Goal: Information Seeking & Learning: Learn about a topic

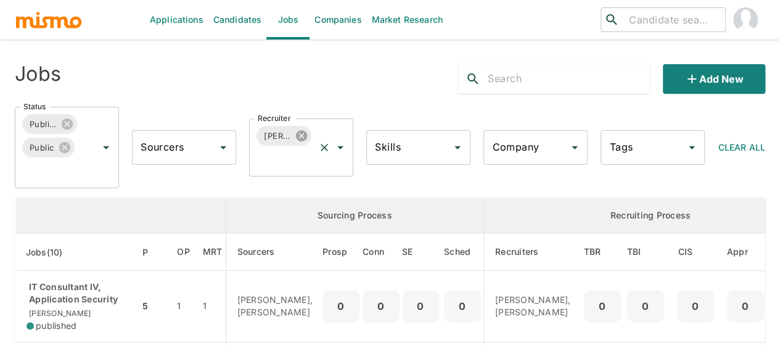
click at [301, 137] on icon at bounding box center [301, 135] width 11 height 11
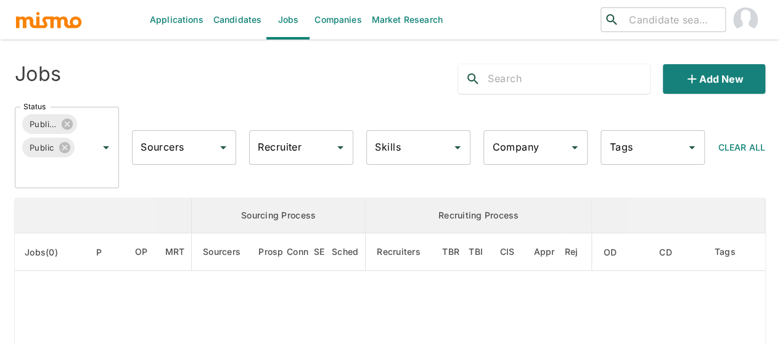
click at [270, 152] on input "Recruiter" at bounding box center [292, 147] width 75 height 23
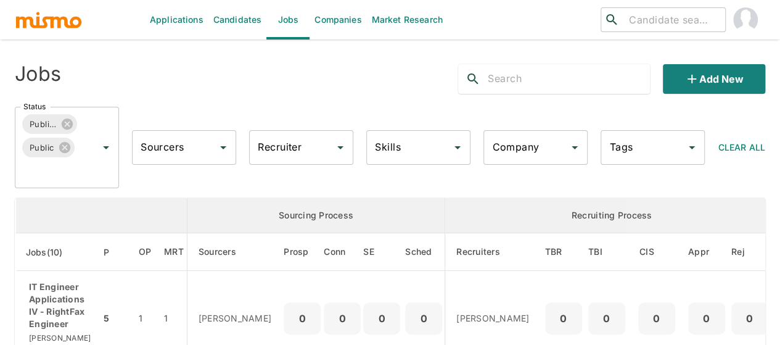
click at [265, 152] on input "Recruiter" at bounding box center [292, 147] width 75 height 23
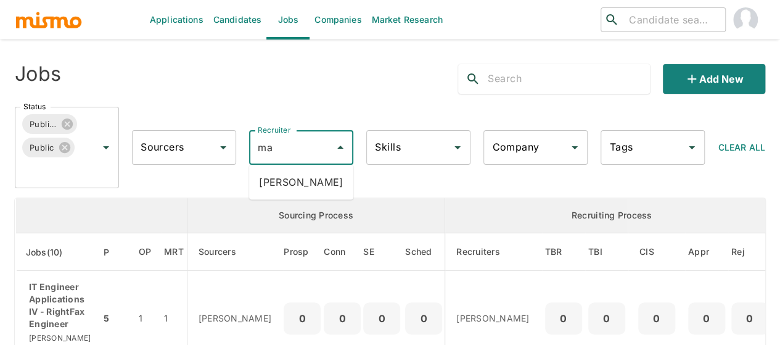
type input "mai"
click at [295, 182] on li "[PERSON_NAME]" at bounding box center [301, 182] width 104 height 25
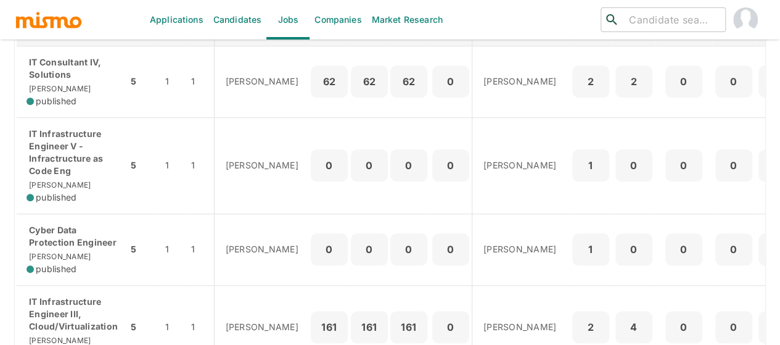
scroll to position [617, 0]
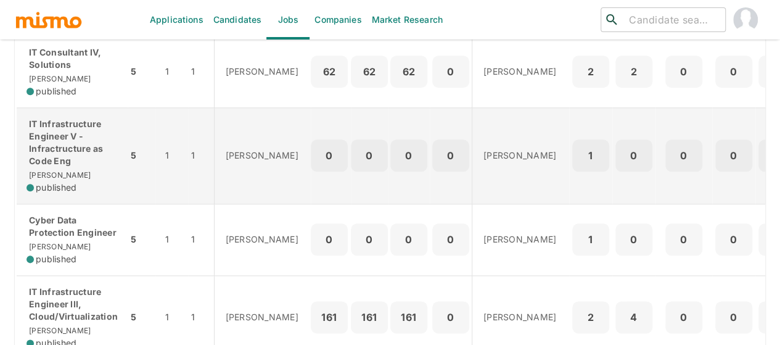
click at [55, 167] on p "IT Infrastructure Engineer V - Infractructure as Code Eng" at bounding box center [72, 142] width 91 height 49
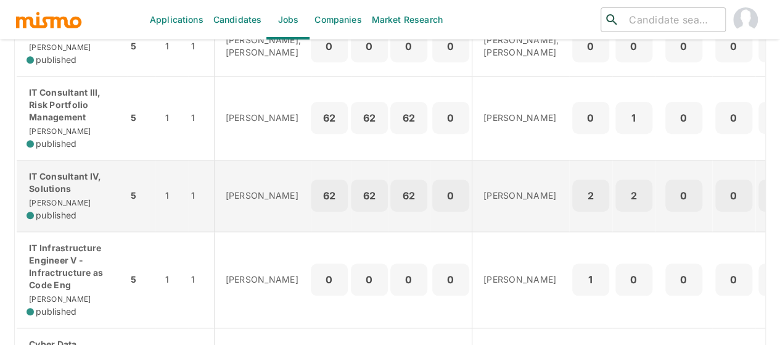
scroll to position [493, 0]
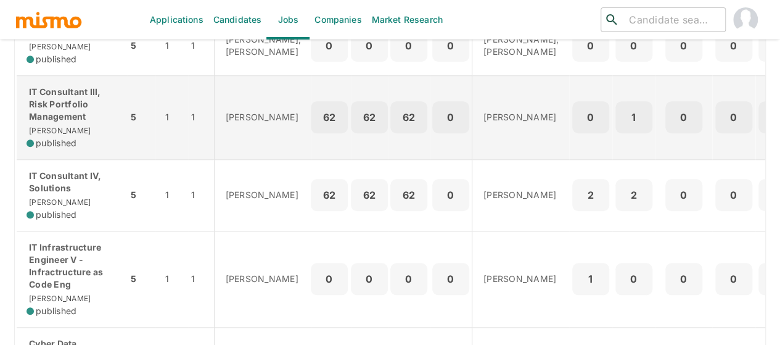
click at [57, 123] on p "IT Consultant III, Risk Portfolio Management" at bounding box center [72, 104] width 91 height 37
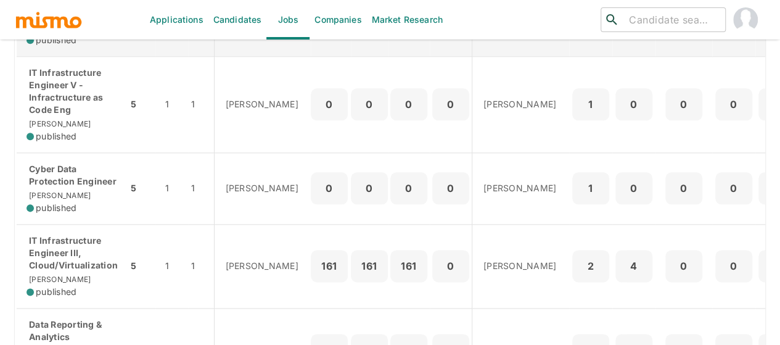
scroll to position [740, 0]
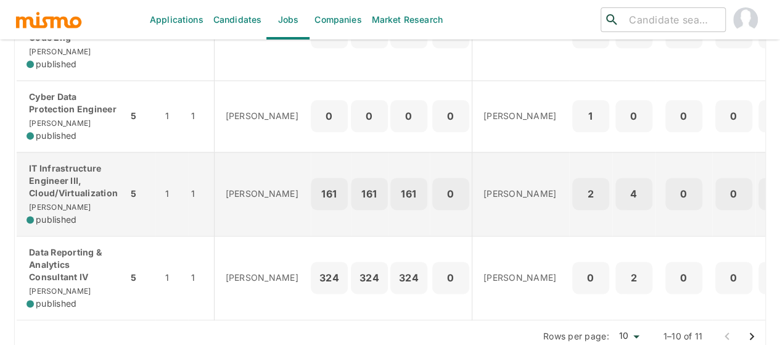
click at [80, 199] on p "IT Infrastructure Engineer III, Cloud/Virtualization" at bounding box center [72, 180] width 91 height 37
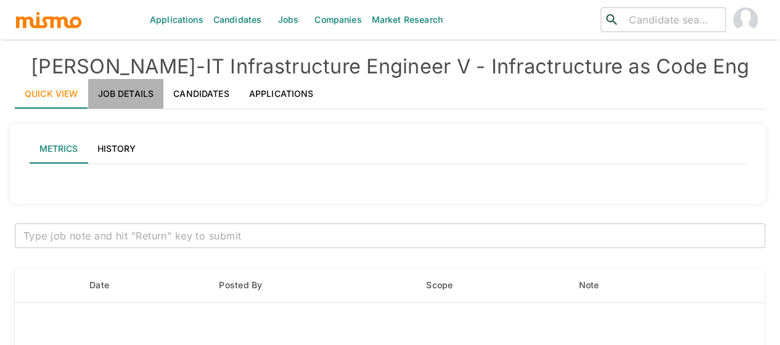
click at [130, 99] on link "Job Details" at bounding box center [126, 94] width 76 height 30
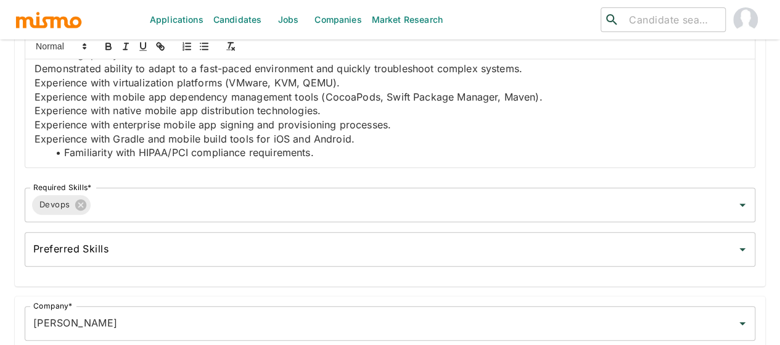
scroll to position [1480, 0]
drag, startPoint x: 435, startPoint y: 120, endPoint x: 334, endPoint y: 116, distance: 101.8
copy p "Chef Kitchen, InSpec"
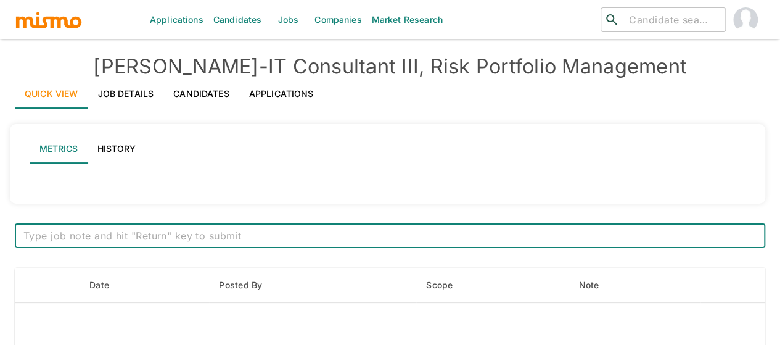
click at [142, 85] on link "Job Details" at bounding box center [126, 94] width 76 height 30
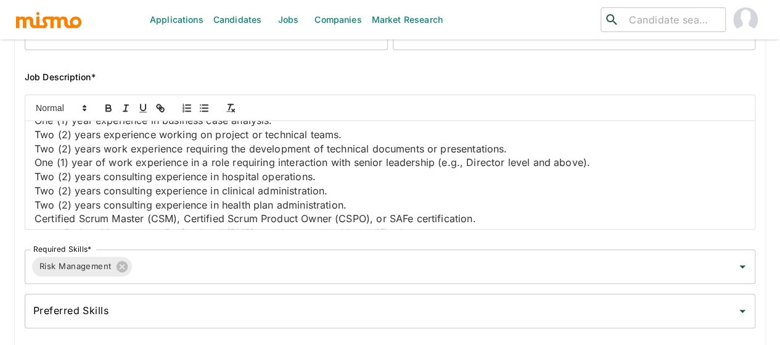
scroll to position [1295, 0]
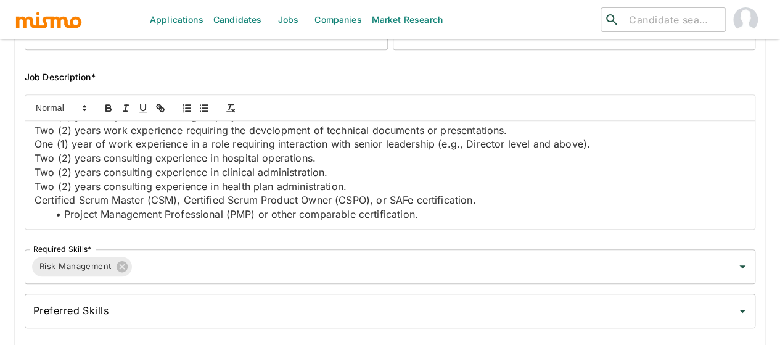
drag, startPoint x: 208, startPoint y: 155, endPoint x: 294, endPoint y: 157, distance: 85.7
copy p "risk management"
drag, startPoint x: 168, startPoint y: 137, endPoint x: 355, endPoint y: 191, distance: 194.9
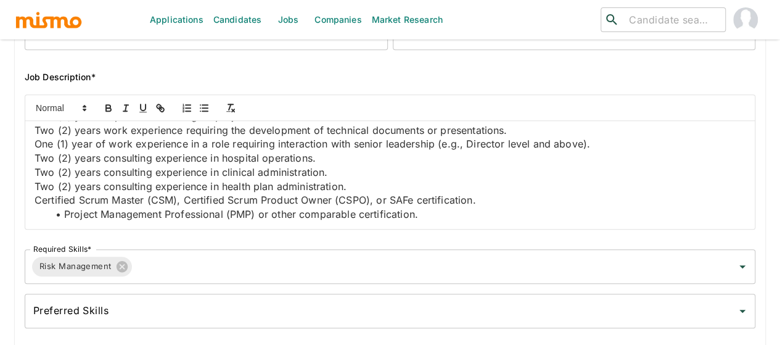
copy p "mobile application project management"
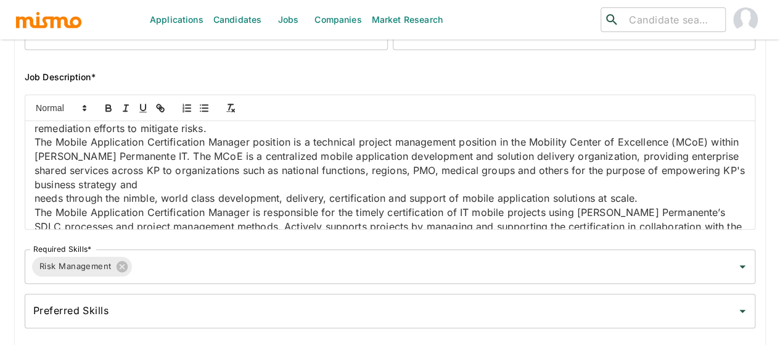
scroll to position [123, 0]
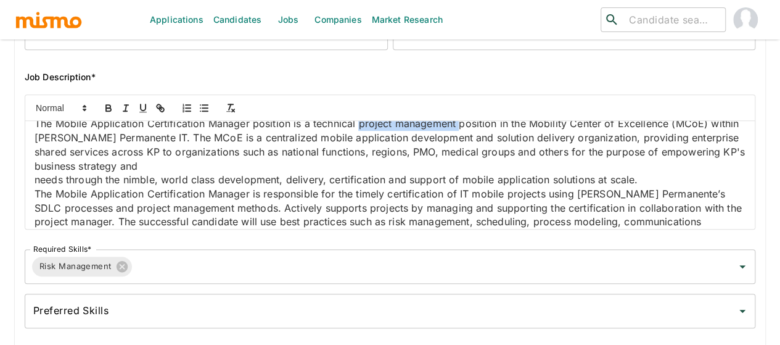
drag, startPoint x: 359, startPoint y: 151, endPoint x: 462, endPoint y: 150, distance: 103.0
click at [462, 150] on p "The Mobile Application Certification Manager position is a technical project ma…" at bounding box center [390, 145] width 711 height 56
copy p "project management"
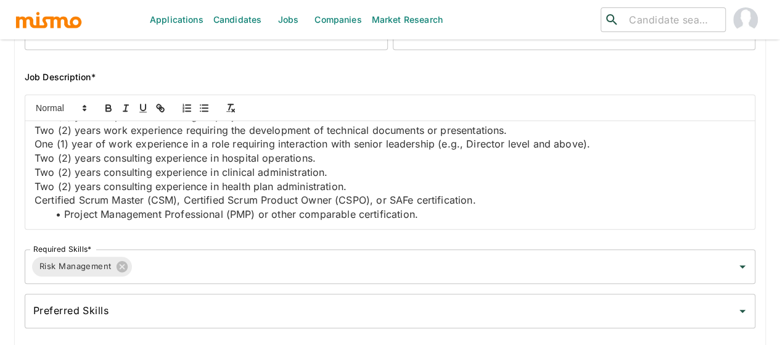
scroll to position [1295, 0]
drag, startPoint x: 170, startPoint y: 184, endPoint x: 269, endPoint y: 185, distance: 99.3
copy p "project management"
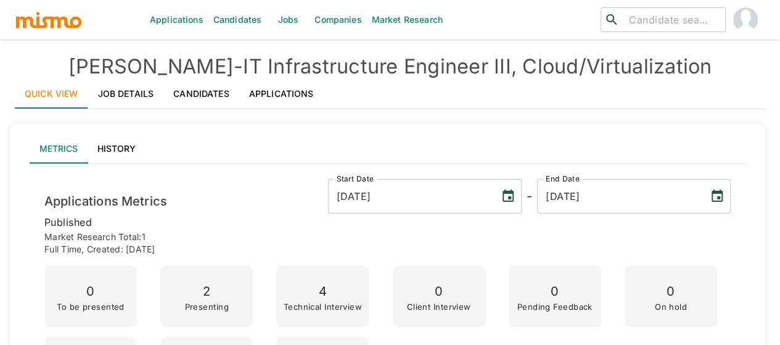
click at [126, 97] on link "Job Details" at bounding box center [126, 94] width 76 height 30
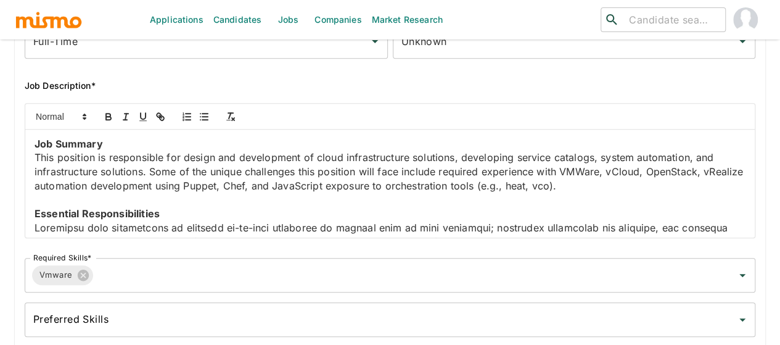
scroll to position [308, 0]
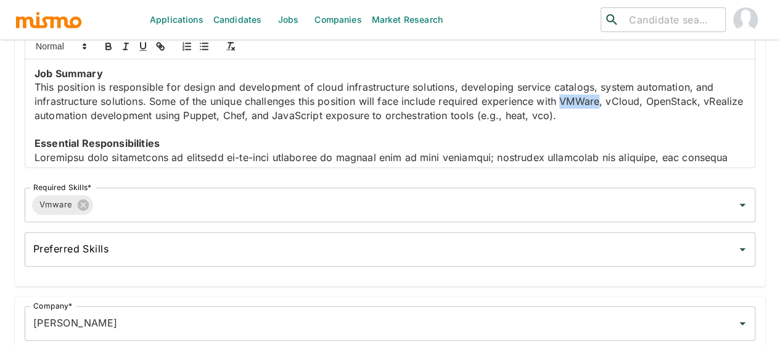
drag, startPoint x: 384, startPoint y: 110, endPoint x: 425, endPoint y: 115, distance: 41.5
click at [425, 115] on p "This position is responsible for design and development of cloud infrastructure…" at bounding box center [390, 101] width 711 height 42
drag, startPoint x: 405, startPoint y: 117, endPoint x: 269, endPoint y: 110, distance: 135.8
click at [269, 110] on p "This position is responsible for design and development of cloud infrastructure…" at bounding box center [390, 101] width 711 height 42
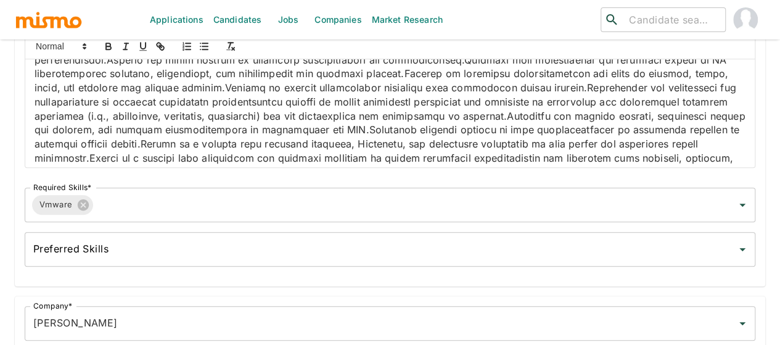
scroll to position [247, 0]
